Goal: Transaction & Acquisition: Purchase product/service

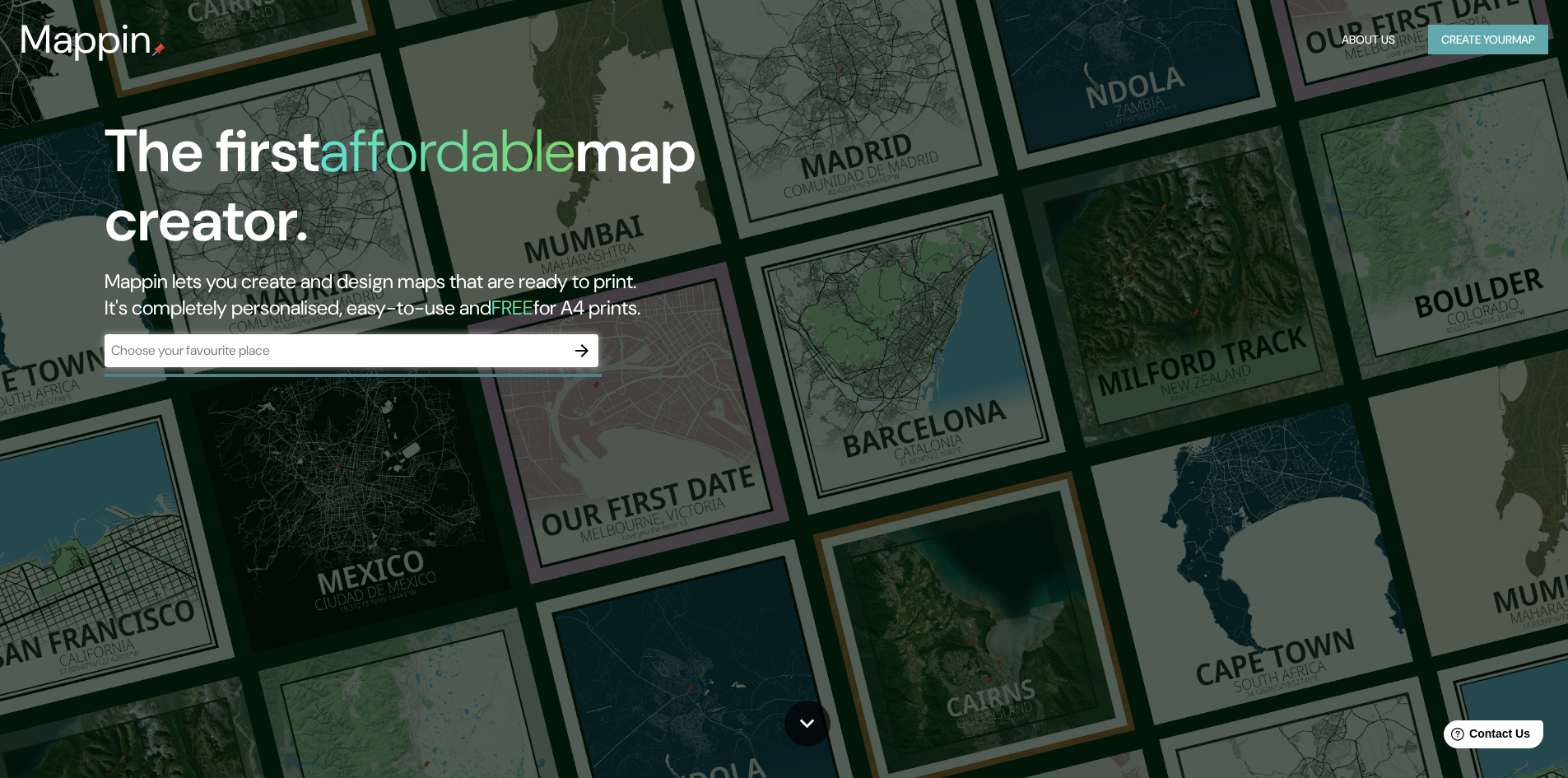
click at [1494, 42] on button "Create your map" at bounding box center [1488, 40] width 120 height 31
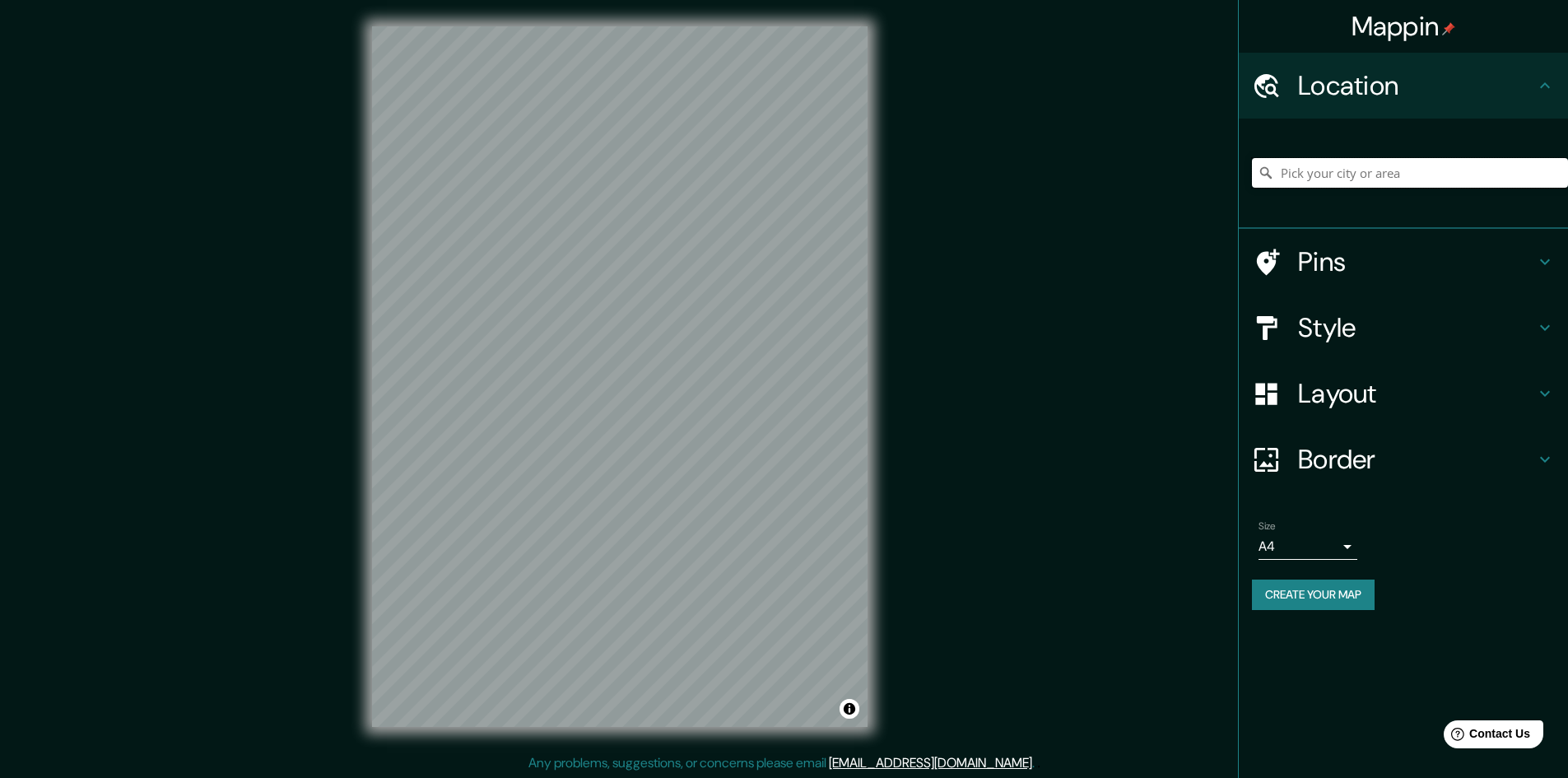
click at [1363, 177] on input "Pick your city or area" at bounding box center [1410, 173] width 316 height 30
paste input "¿Quieres que el mapa muestre solo los puntos de los municipios o también las di…"
type input "¿Quieres que el mapa muestre solo los puntos de los municipios o también las di…"
click at [1348, 174] on input "Pick your city or area" at bounding box center [1410, 173] width 316 height 30
paste input "ANTIOQUIA SEGOVIA ANTIOQUIA CAUCASIA NORTE DE SANTANDER ÁBREGO NORTE DE SANTAND…"
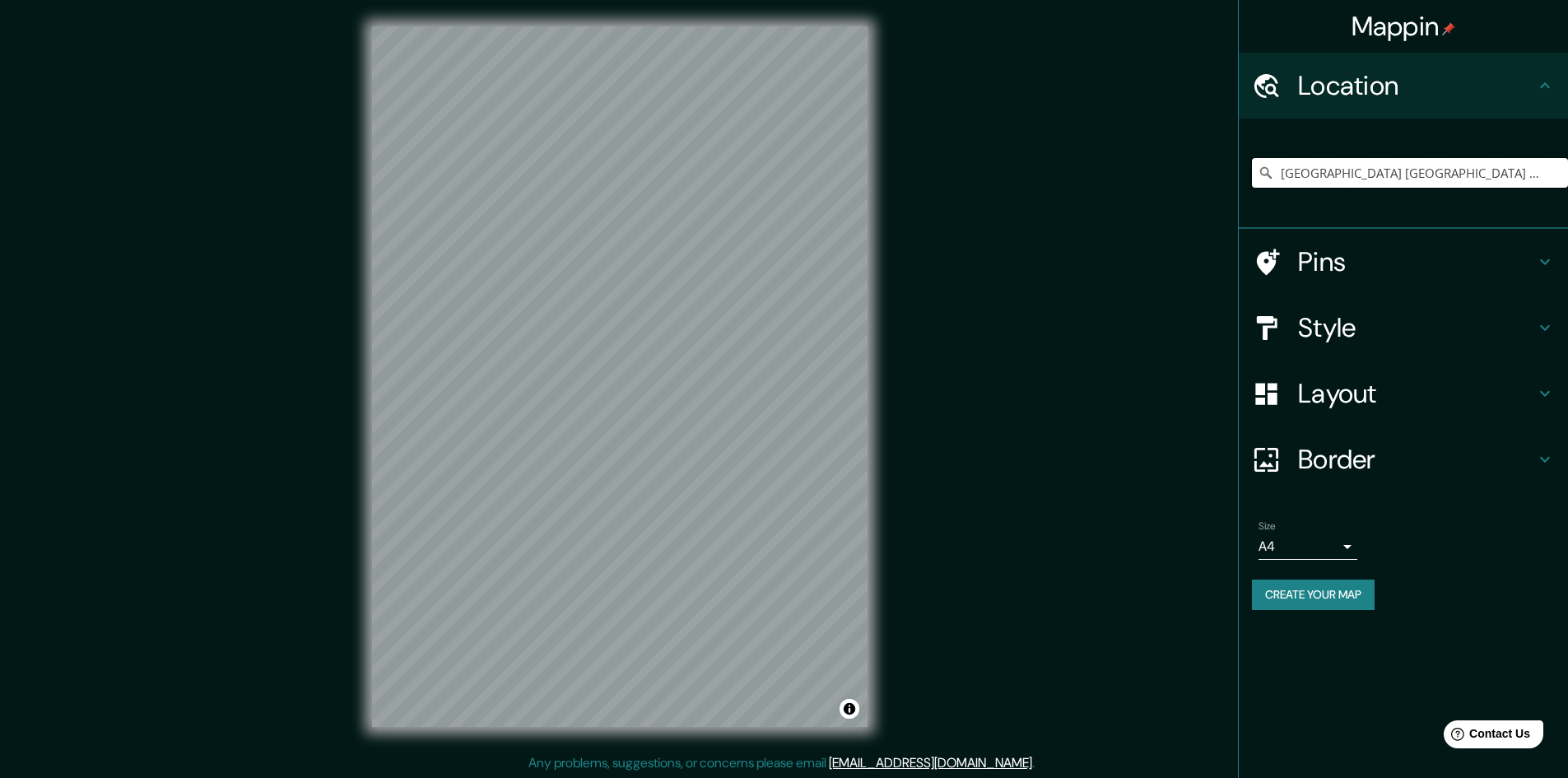
scroll to position [0, 1283]
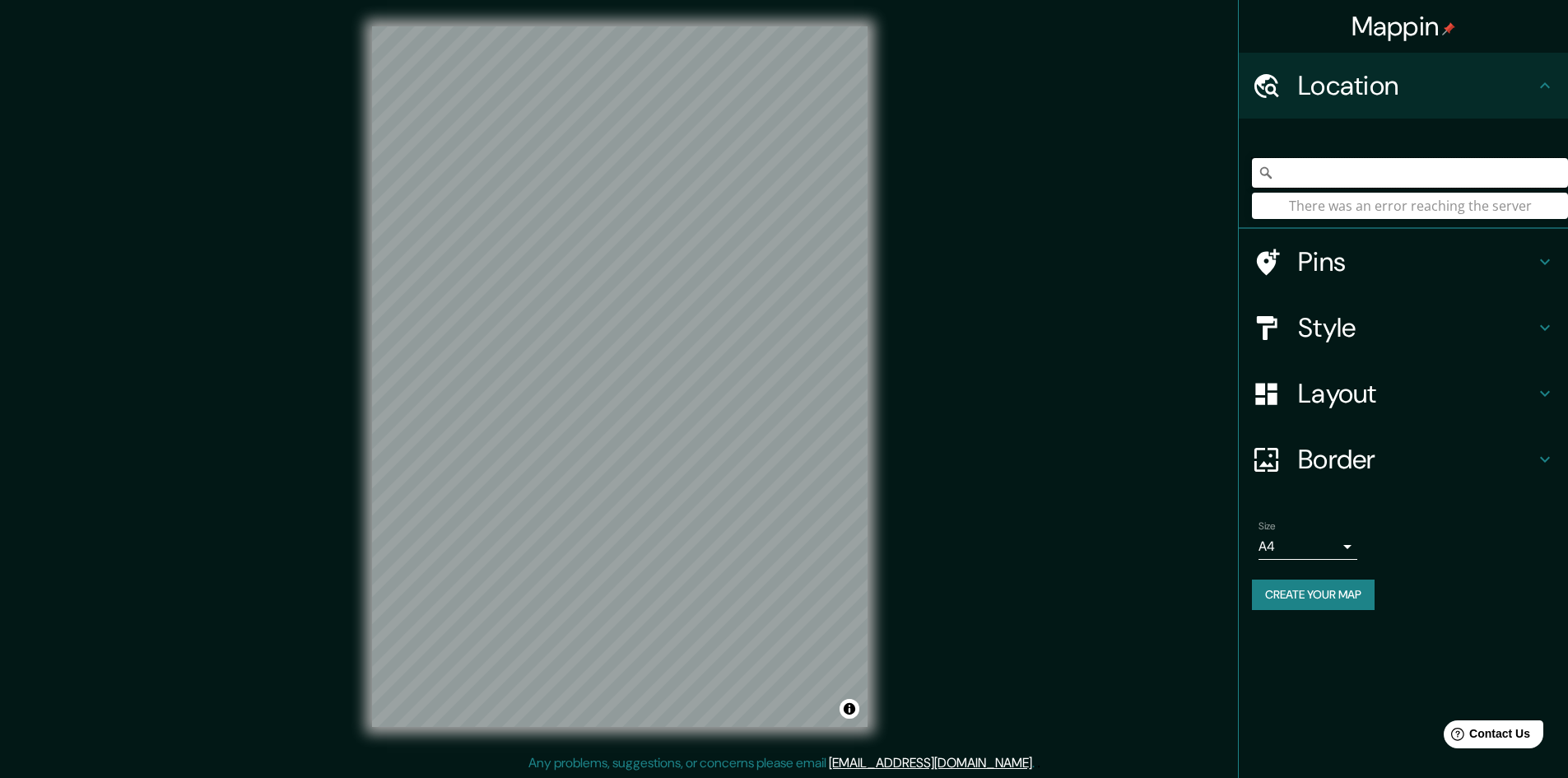
type input "ANTIOQUIA SEGOVIA ANTIOQUIA CAUCASIA NORTE DE SANTANDER ÁBREGO NORTE DE SANTAND…"
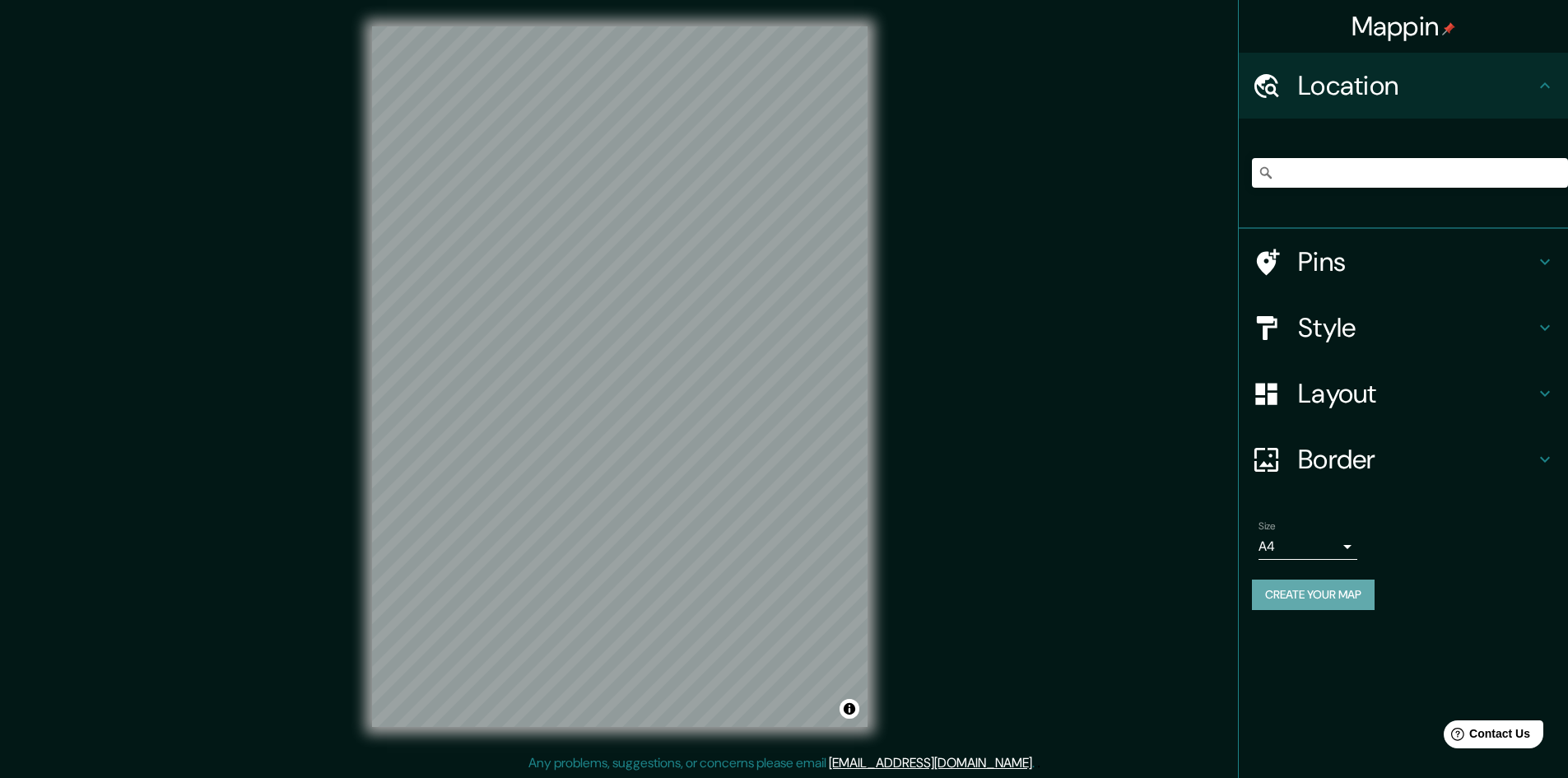
click at [1283, 599] on button "Create your map" at bounding box center [1313, 595] width 122 height 31
